Goal: Information Seeking & Learning: Learn about a topic

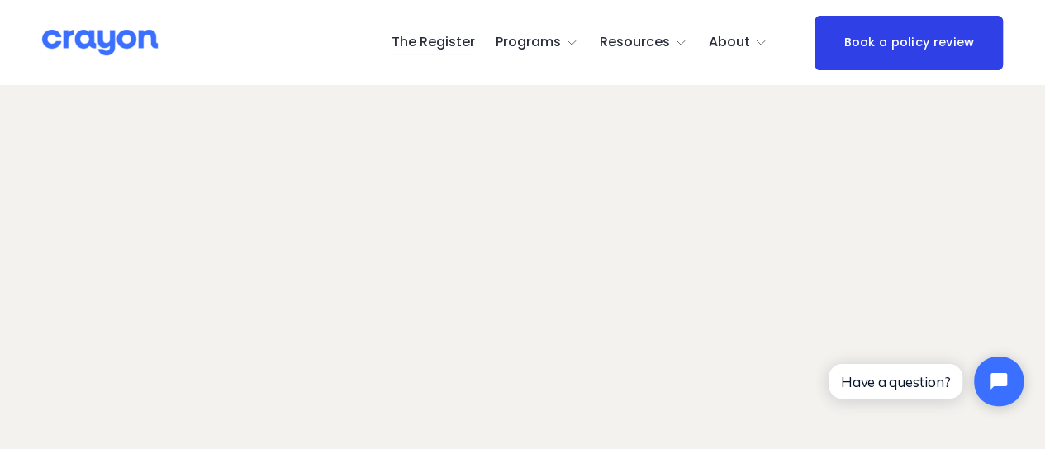
click at [0, 0] on span "About Us" at bounding box center [0, 0] width 0 height 0
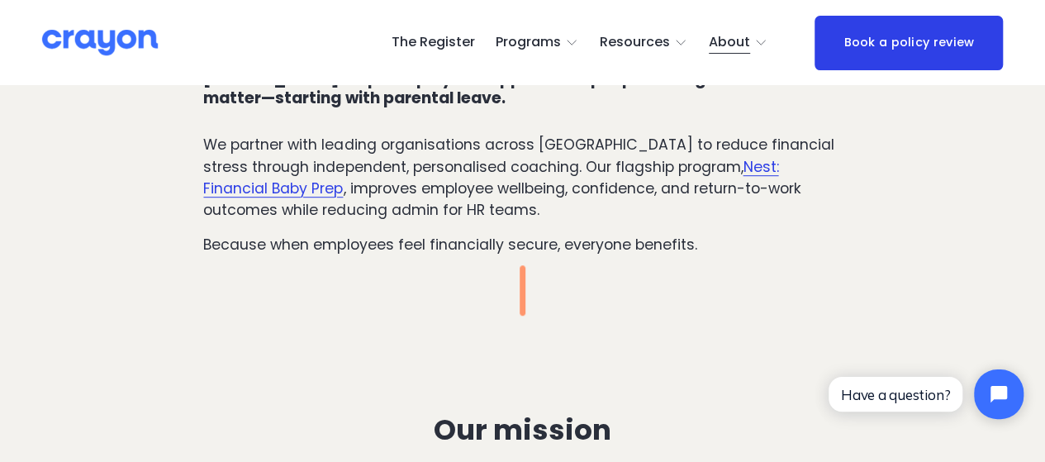
scroll to position [413, 0]
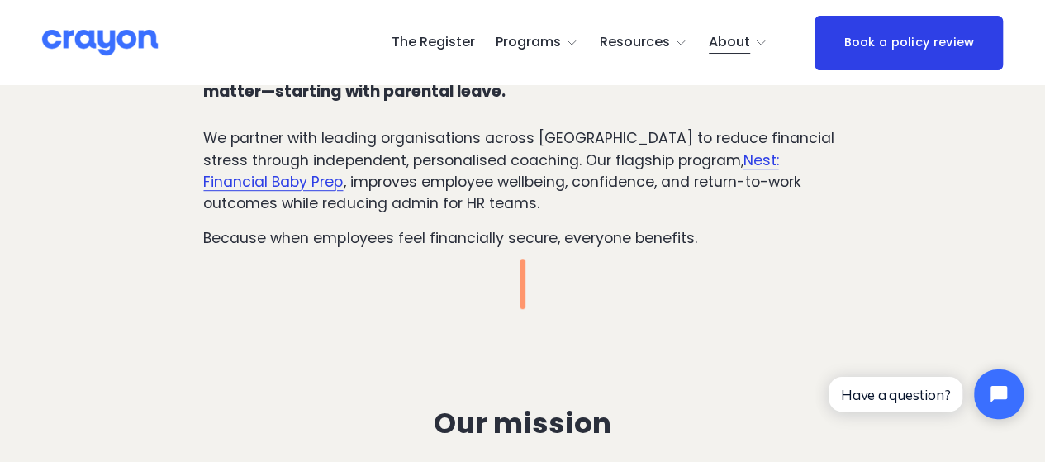
click at [227, 179] on link "Nest: Financial Baby Prep" at bounding box center [490, 170] width 575 height 41
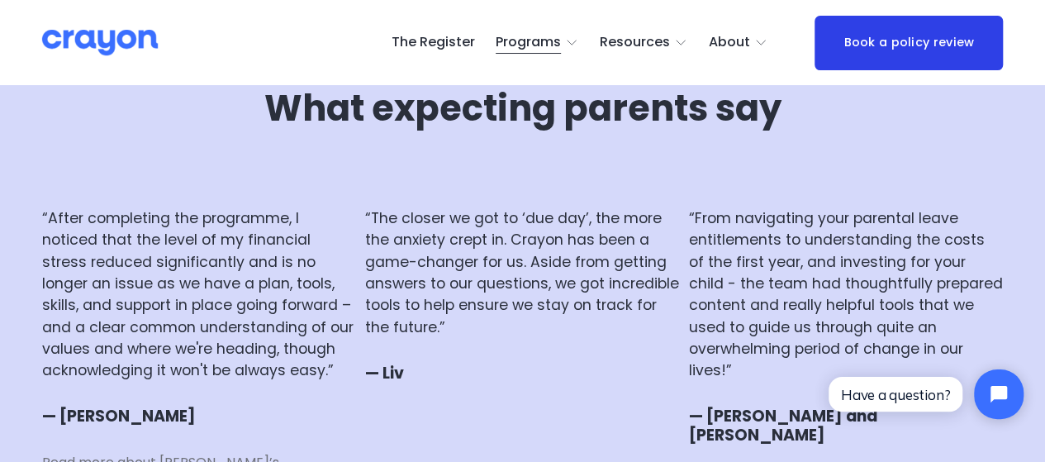
scroll to position [3716, 0]
